Goal: Information Seeking & Learning: Learn about a topic

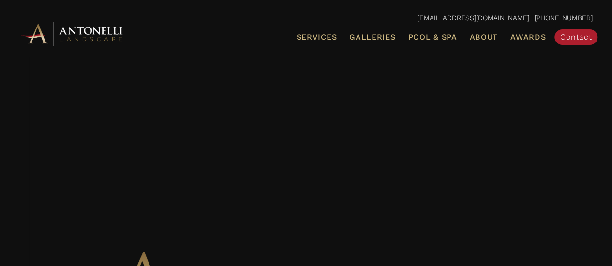
click at [504, 37] on ul "Services Landscape Design Landscape Installation Pool Design & Installation Pat…" at bounding box center [398, 37] width 403 height 20
click at [491, 38] on span "About" at bounding box center [483, 37] width 29 height 8
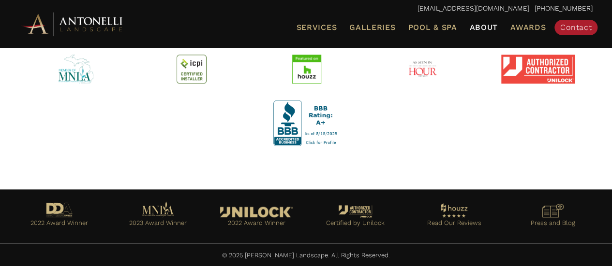
scroll to position [474, 0]
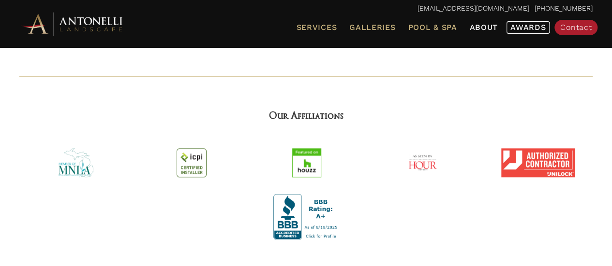
click at [519, 28] on span "Awards" at bounding box center [527, 27] width 35 height 9
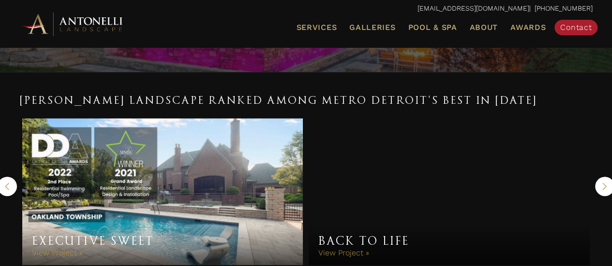
scroll to position [176, 0]
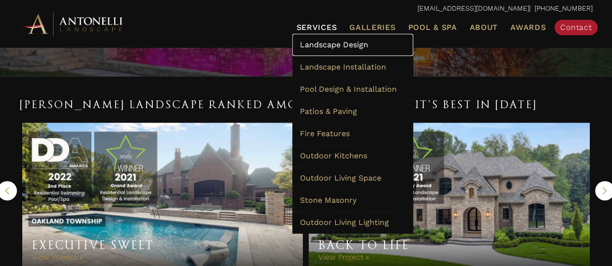
click at [327, 43] on span "Landscape Design" at bounding box center [333, 44] width 68 height 9
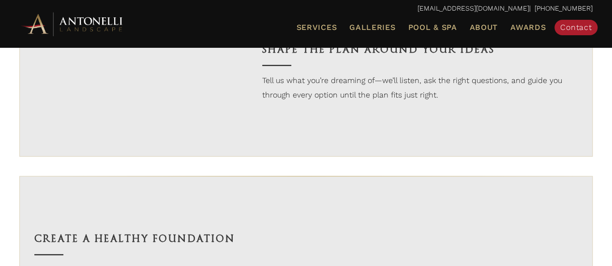
scroll to position [967, 0]
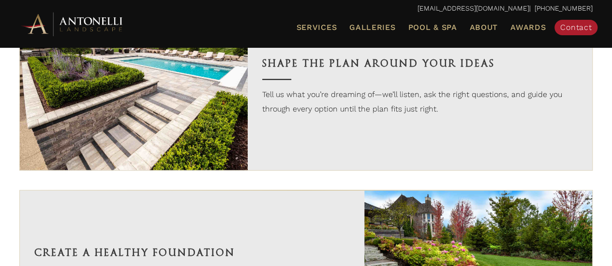
click at [317, 146] on div "Shape the Plan Around Your Ideas Tell us what you’re dreaming of—we’ll listen, …" at bounding box center [420, 85] width 344 height 169
click at [351, 153] on div "Shape the Plan Around Your Ideas Tell us what you’re dreaming of—we’ll listen, …" at bounding box center [420, 85] width 344 height 169
click at [335, 152] on div "Shape the Plan Around Your Ideas Tell us what you’re dreaming of—we’ll listen, …" at bounding box center [420, 85] width 344 height 169
